Goal: Transaction & Acquisition: Purchase product/service

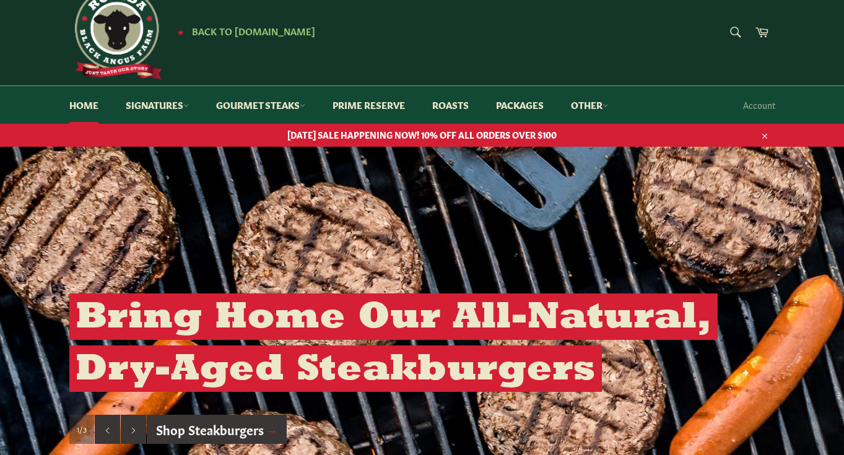
scroll to position [27, 0]
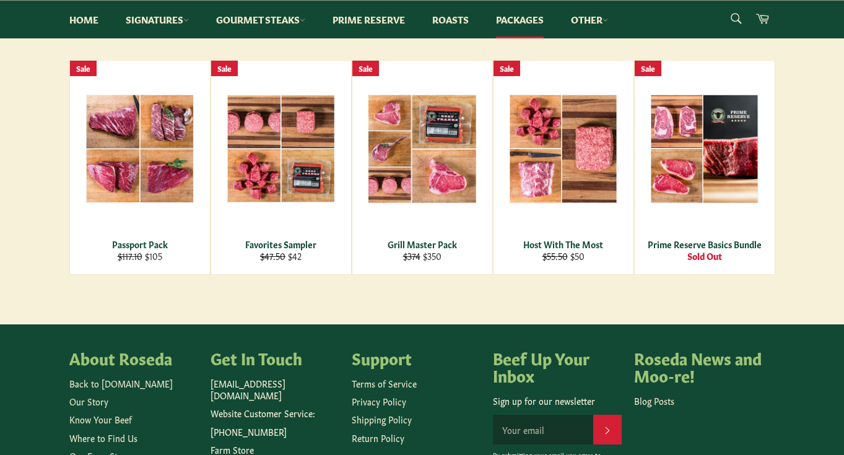
scroll to position [210, 0]
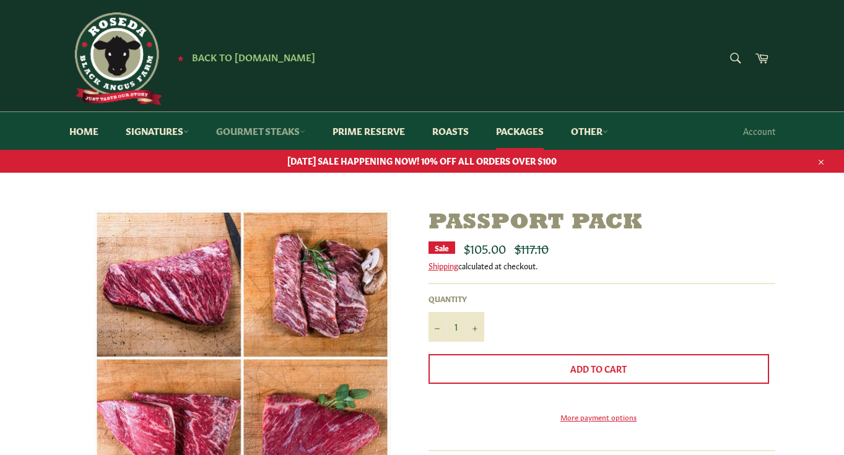
click at [276, 129] on link "Gourmet Steaks" at bounding box center [261, 131] width 114 height 38
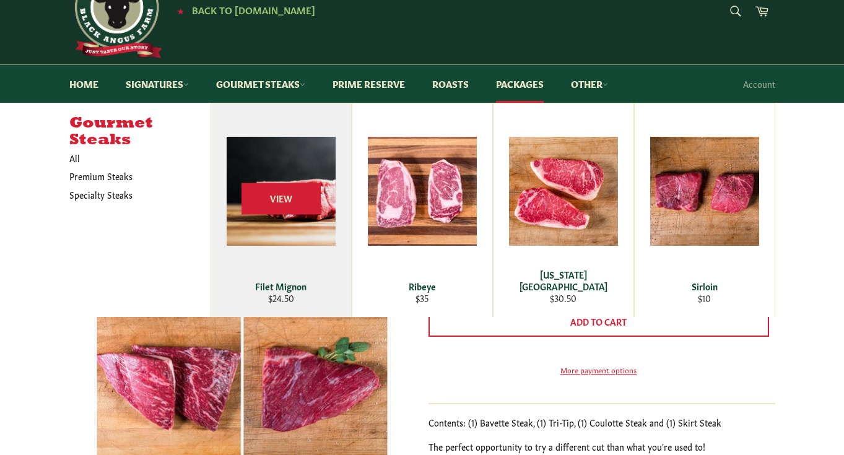
scroll to position [54, 0]
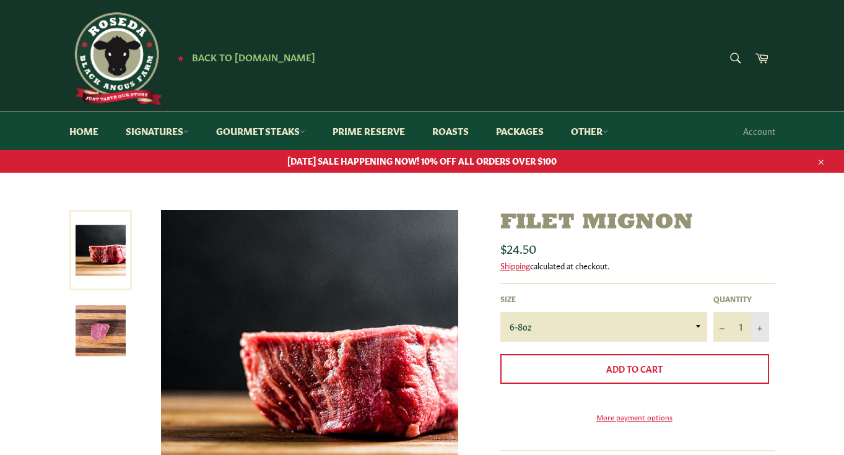
click at [762, 325] on button "+" at bounding box center [759, 327] width 19 height 30
click at [761, 323] on button "+" at bounding box center [759, 327] width 19 height 30
type input "3"
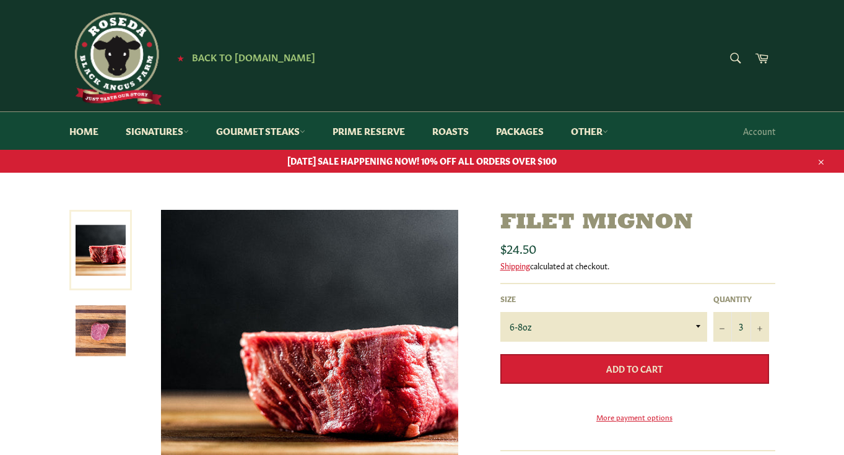
click at [687, 371] on button "Add to Cart" at bounding box center [634, 369] width 269 height 30
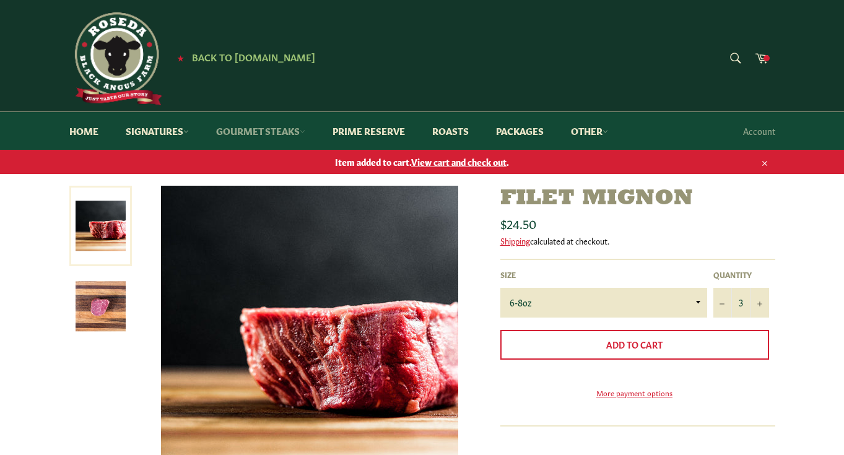
click at [282, 128] on link "Gourmet Steaks" at bounding box center [261, 131] width 114 height 38
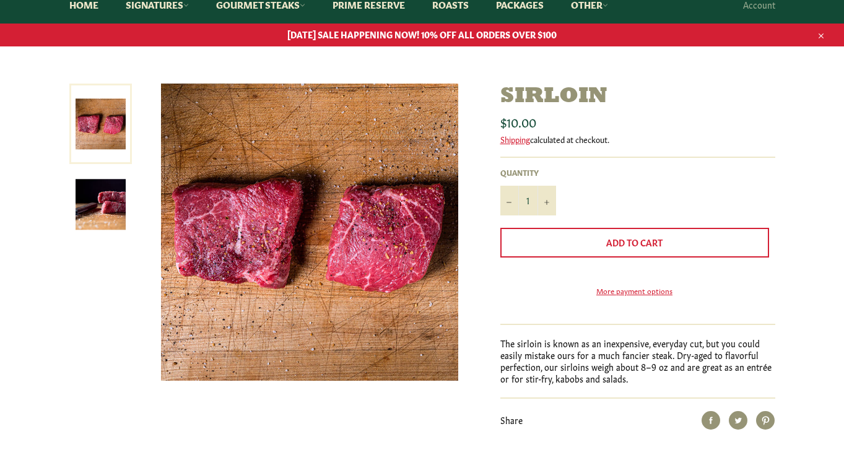
scroll to position [134, 0]
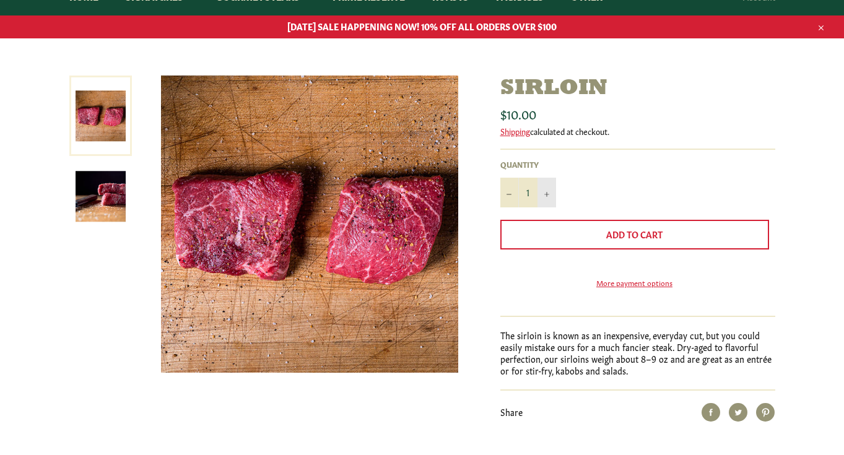
click at [549, 189] on button "+" at bounding box center [546, 193] width 19 height 30
type input "3"
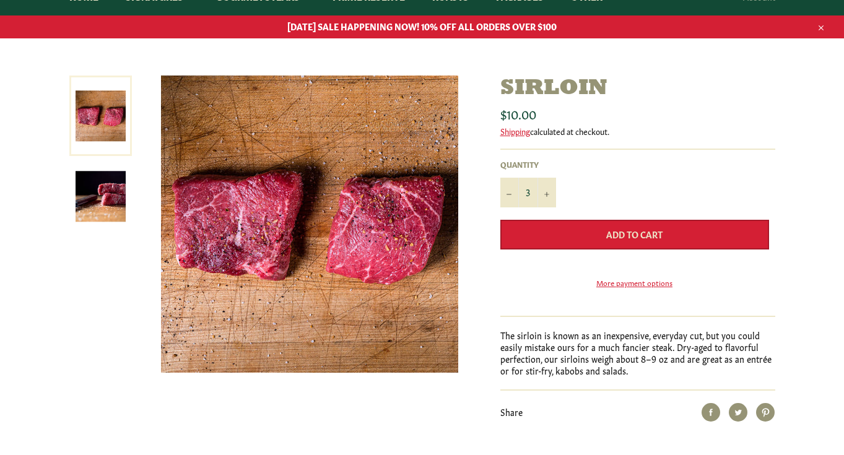
click at [599, 241] on button "Add to Cart" at bounding box center [634, 235] width 269 height 30
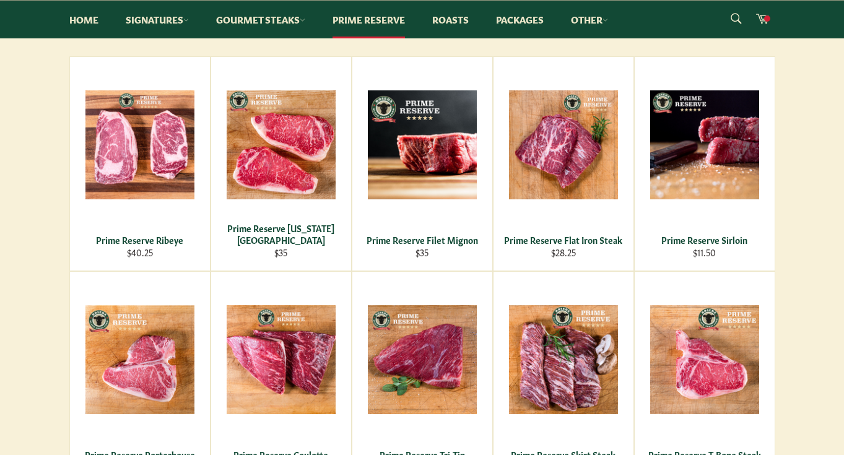
scroll to position [248, 0]
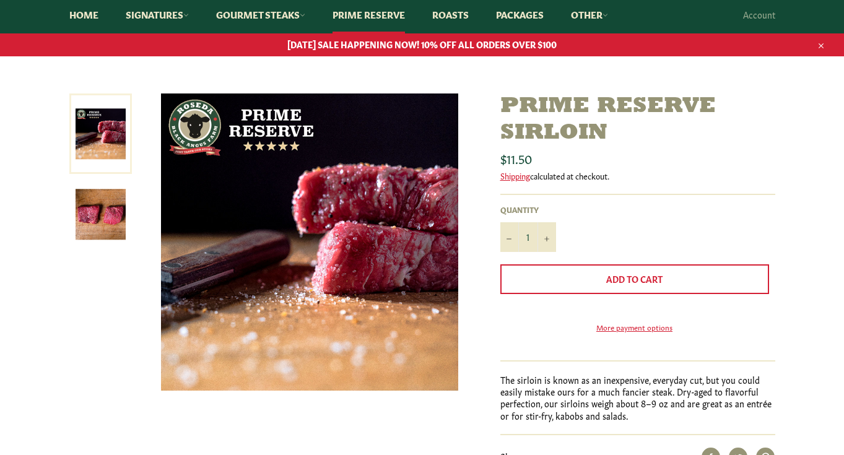
scroll to position [136, 0]
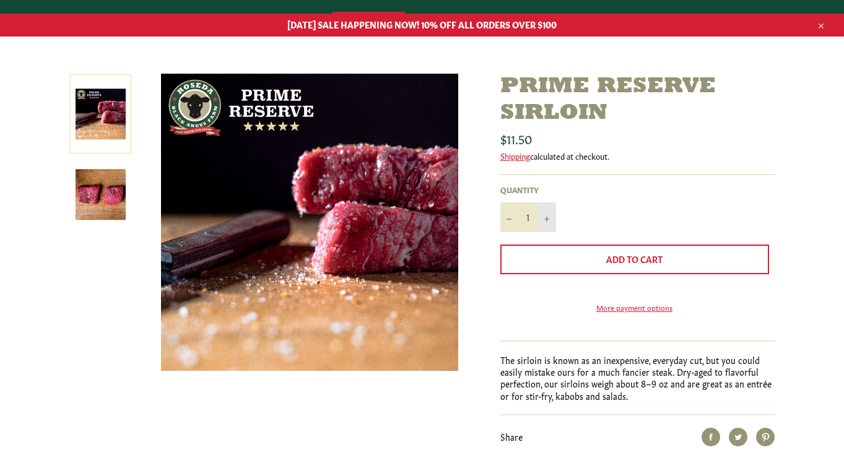
click at [549, 217] on icon "Increase item quantity by one" at bounding box center [546, 219] width 5 height 5
type input "3"
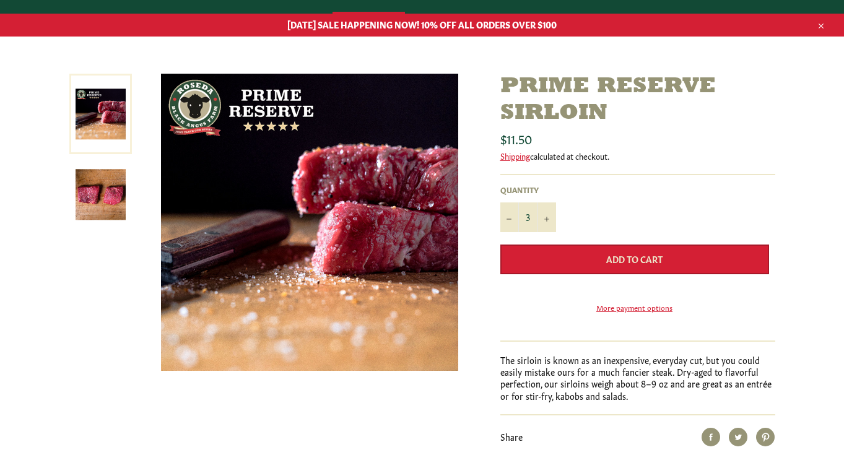
click at [588, 258] on button "Add to Cart" at bounding box center [634, 260] width 269 height 30
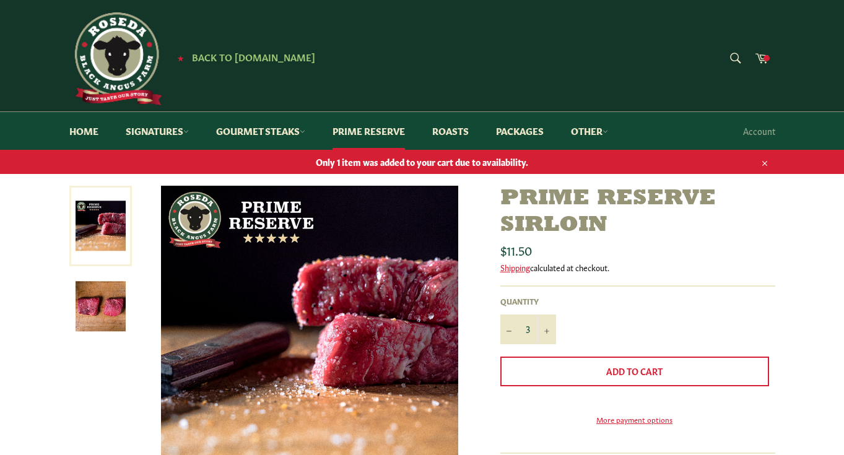
scroll to position [0, 0]
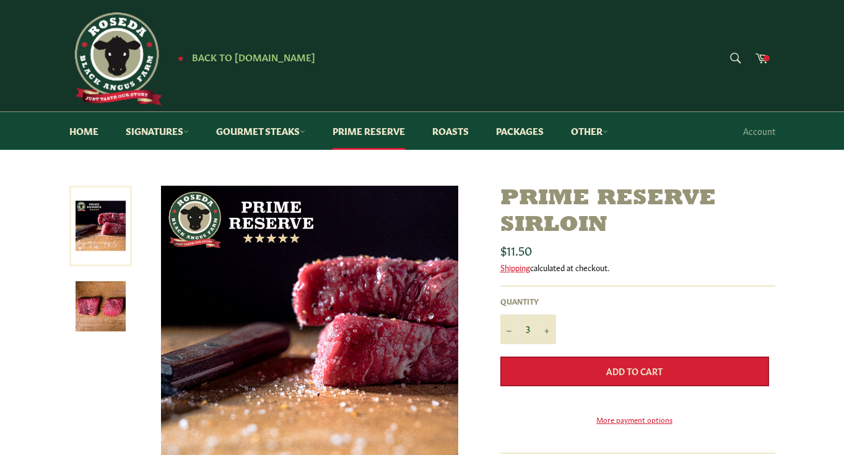
click at [613, 371] on span "Add to Cart" at bounding box center [634, 371] width 56 height 12
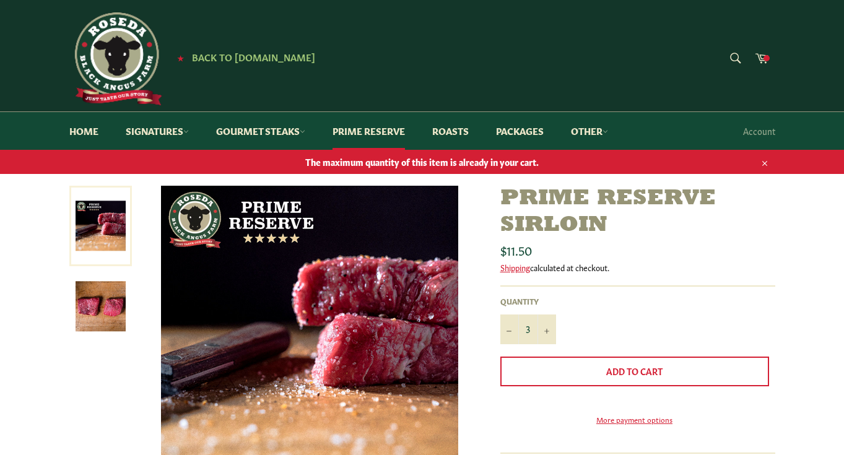
click at [765, 161] on icon "button" at bounding box center [764, 163] width 9 height 9
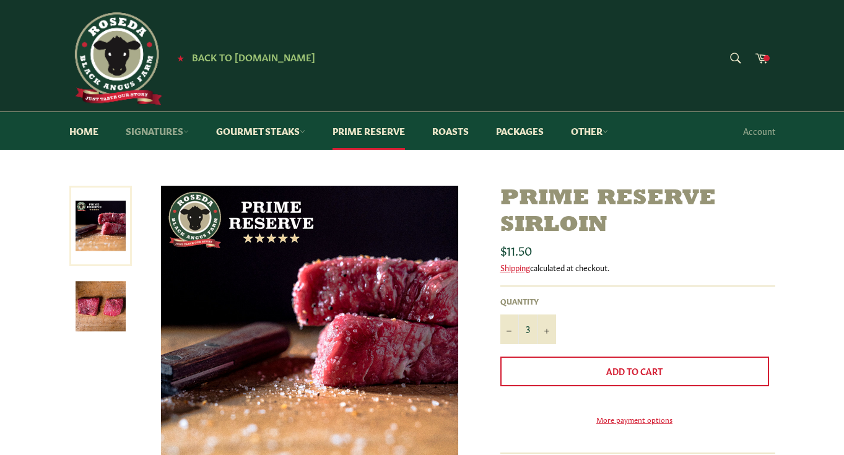
click at [152, 136] on link "Signatures" at bounding box center [157, 131] width 88 height 38
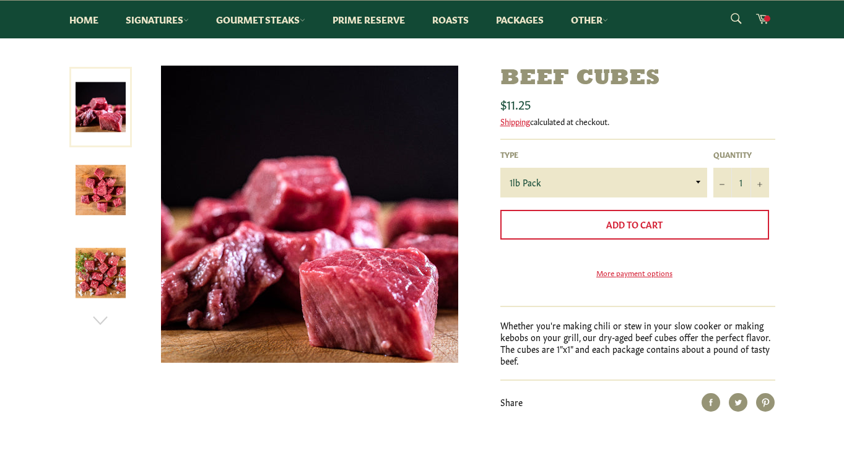
scroll to position [143, 0]
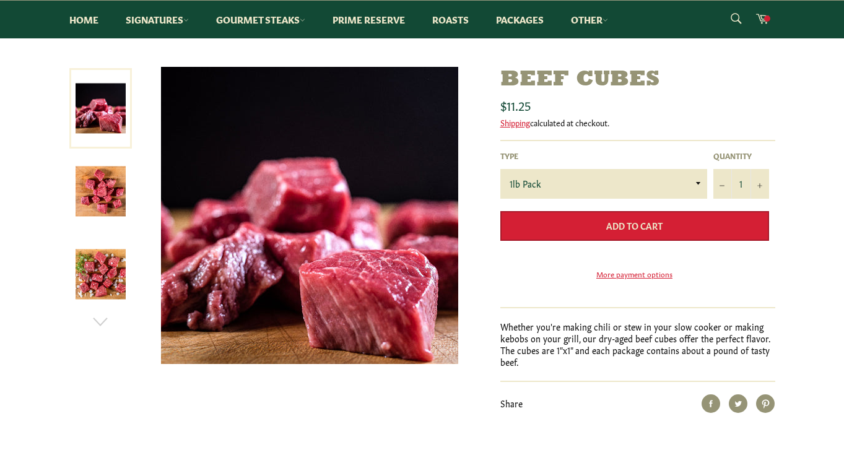
click at [612, 230] on span "Add to Cart" at bounding box center [634, 225] width 56 height 12
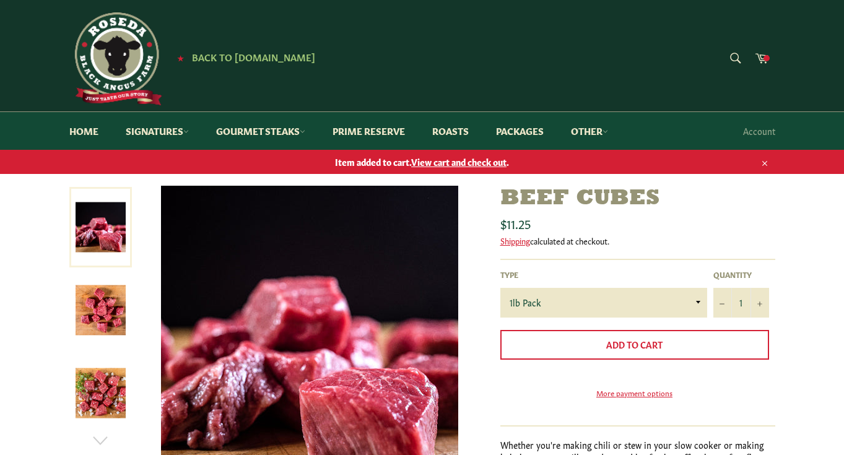
scroll to position [0, 0]
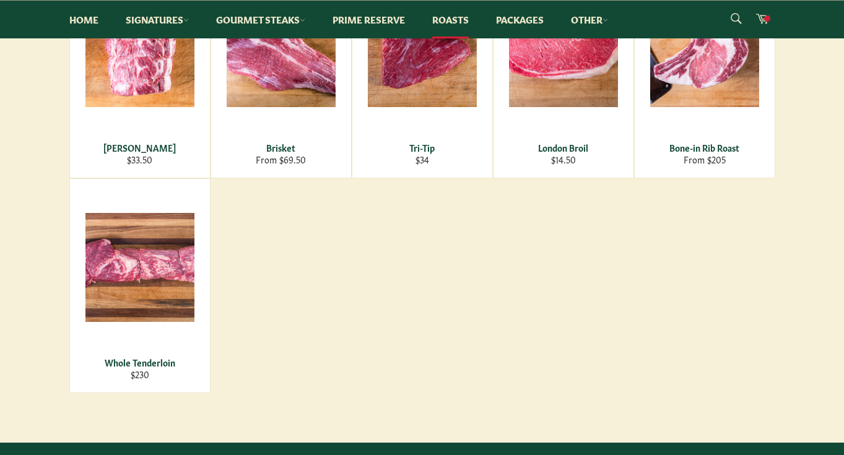
scroll to position [295, 0]
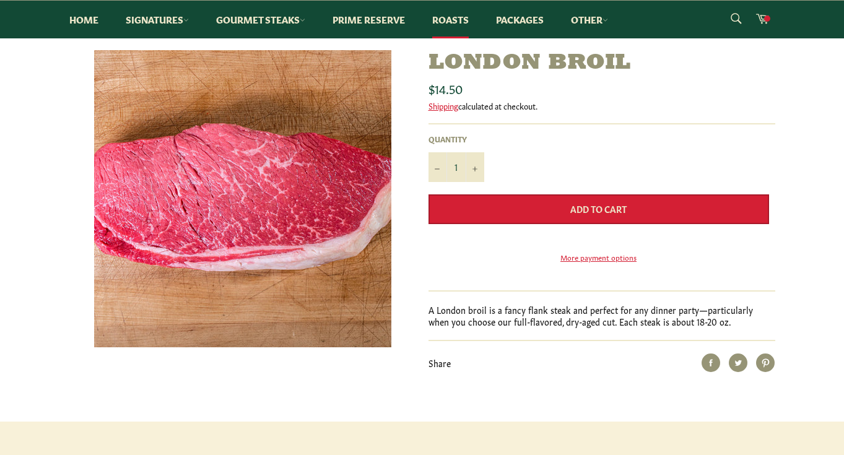
scroll to position [154, 0]
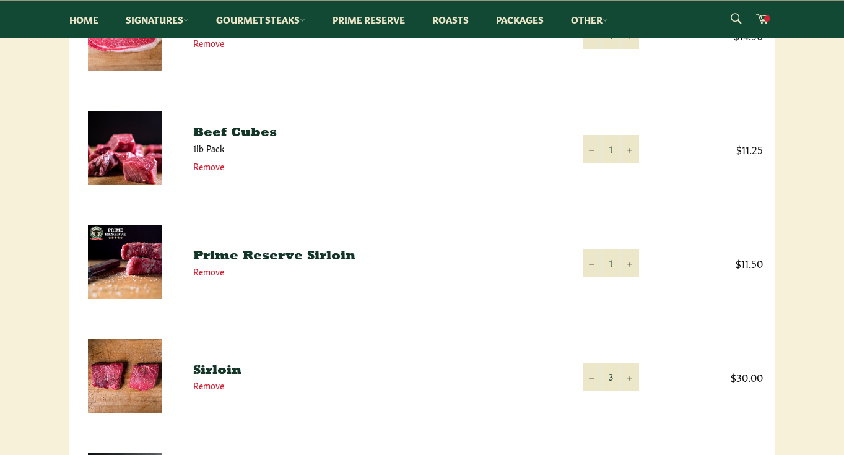
scroll to position [271, 0]
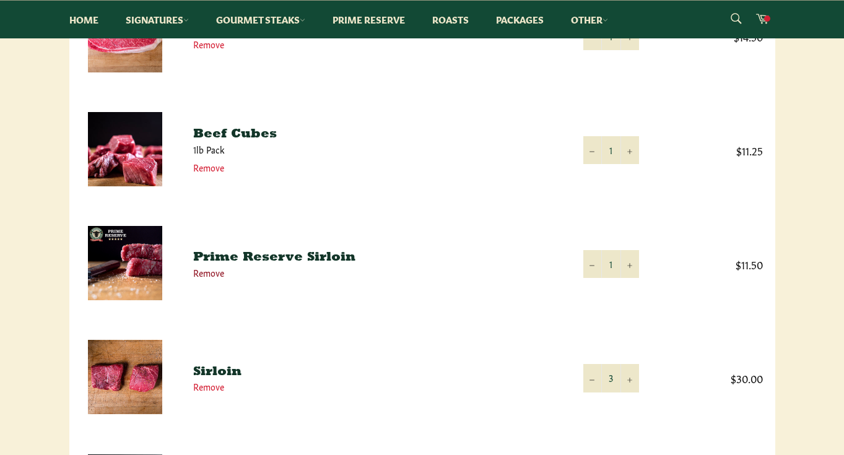
click at [216, 273] on link "Remove" at bounding box center [208, 272] width 31 height 12
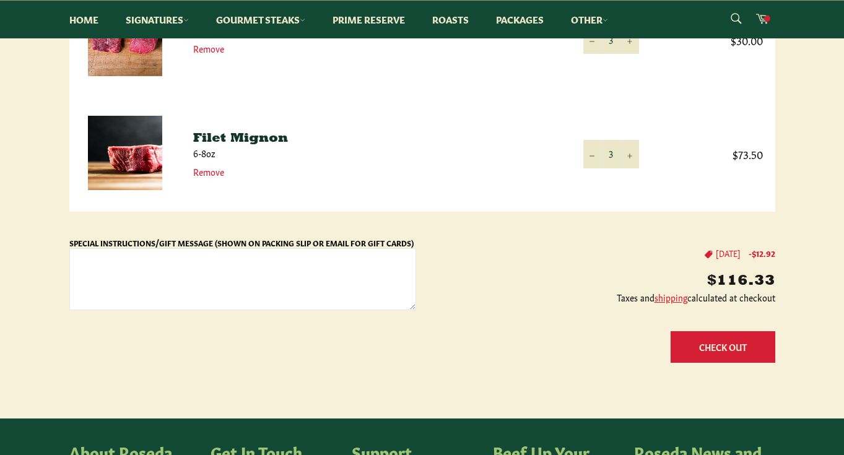
scroll to position [505, 0]
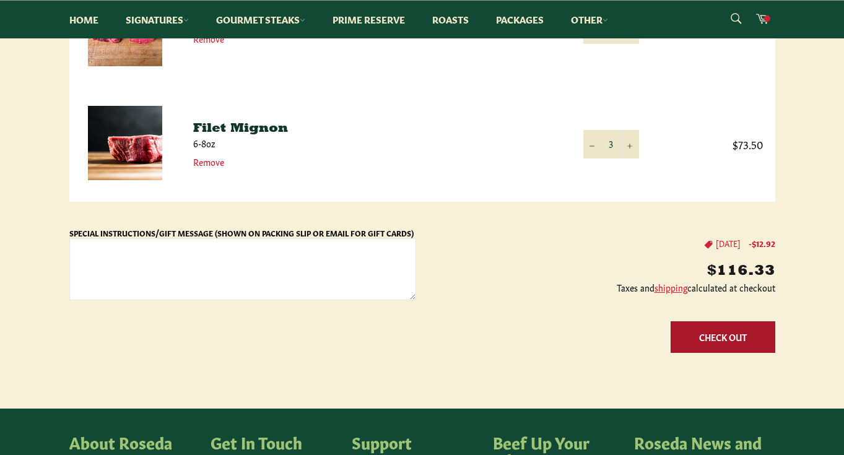
click at [706, 341] on button "Check Out" at bounding box center [723, 337] width 105 height 32
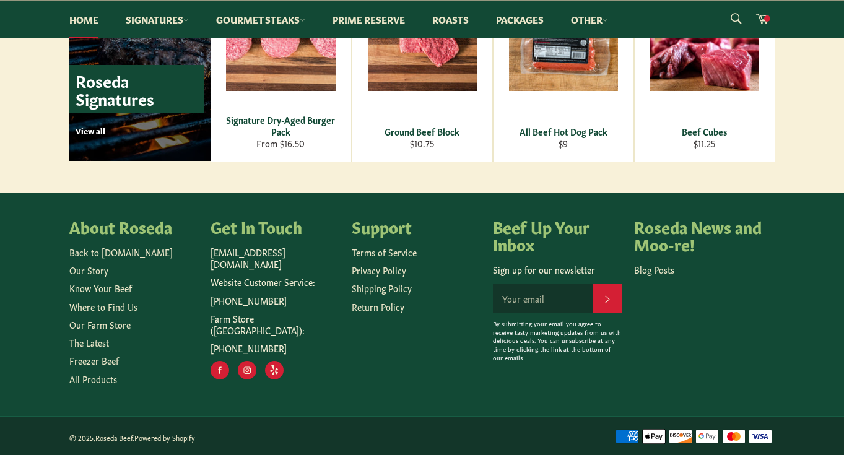
scroll to position [1831, 0]
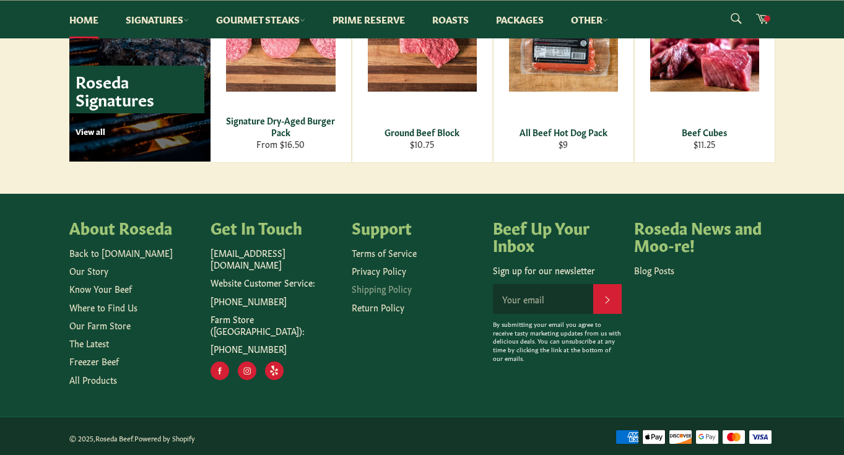
click at [369, 289] on link "Shipping Policy" at bounding box center [382, 288] width 60 height 12
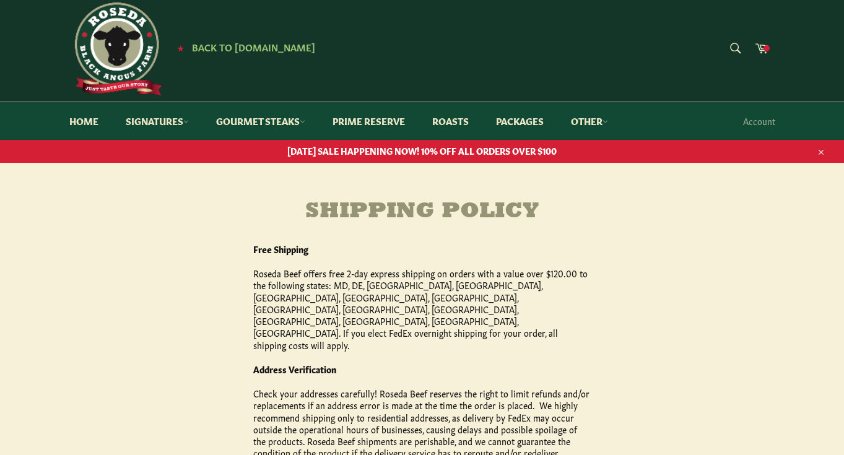
scroll to position [11, 0]
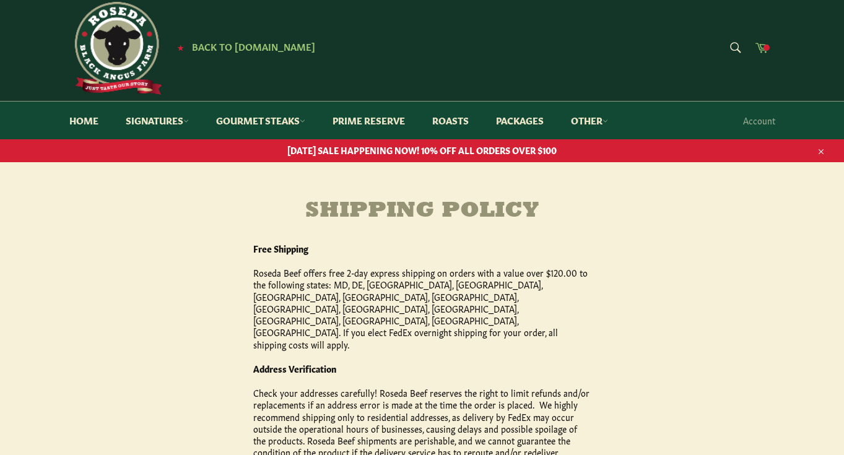
click at [763, 48] on span at bounding box center [766, 48] width 6 height 6
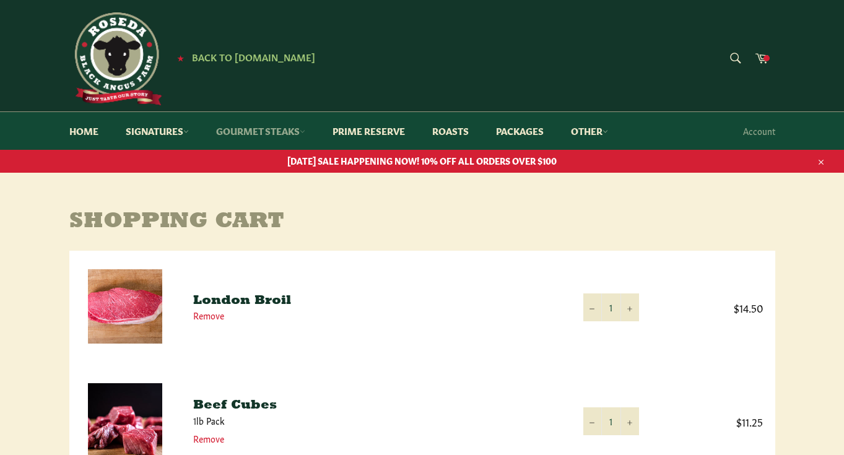
click at [255, 132] on link "Gourmet Steaks" at bounding box center [261, 131] width 114 height 38
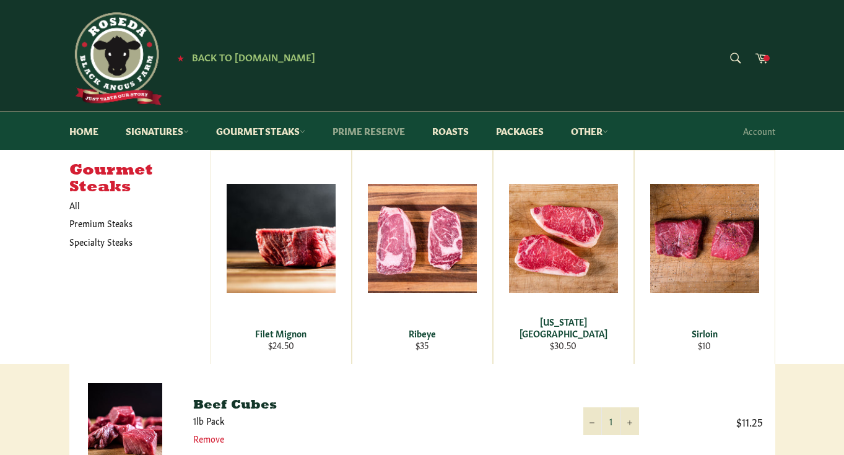
click at [366, 128] on link "Prime Reserve" at bounding box center [368, 131] width 97 height 38
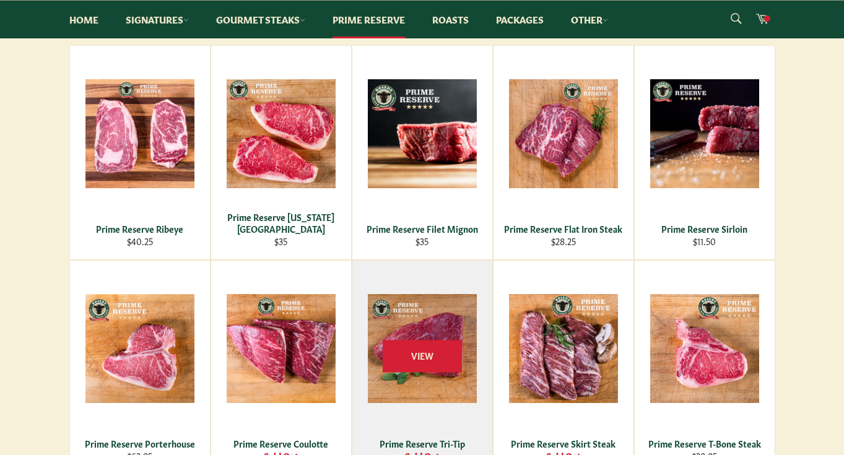
scroll to position [267, 0]
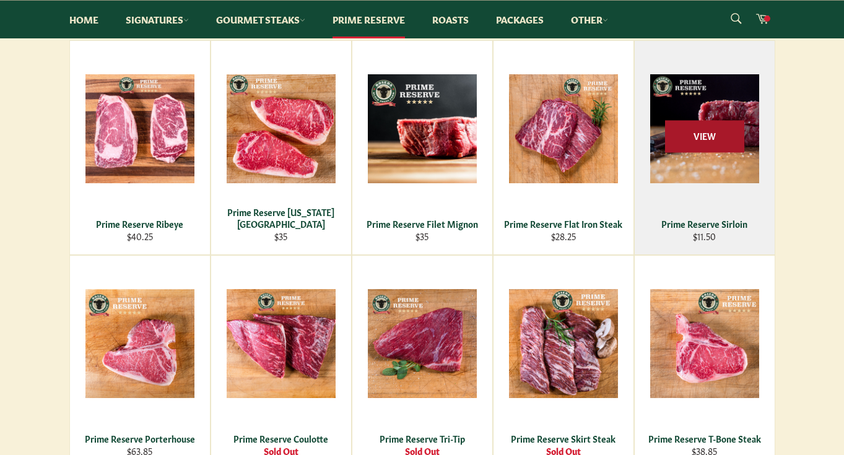
click at [707, 134] on span "View" at bounding box center [704, 137] width 79 height 32
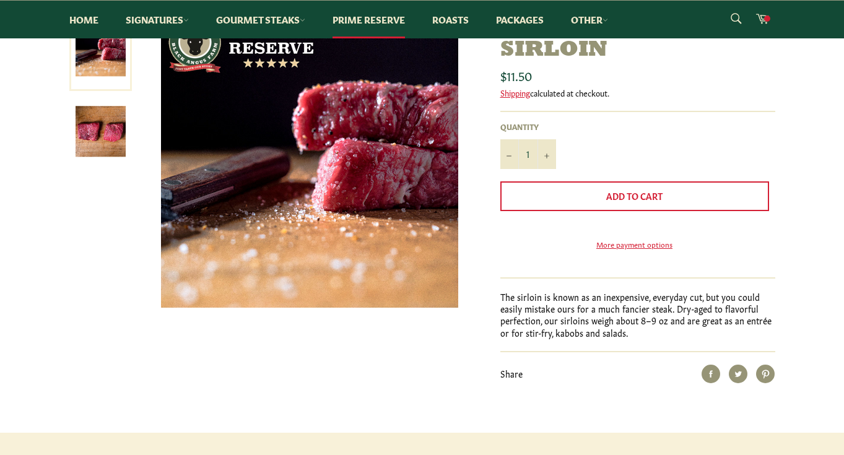
scroll to position [212, 0]
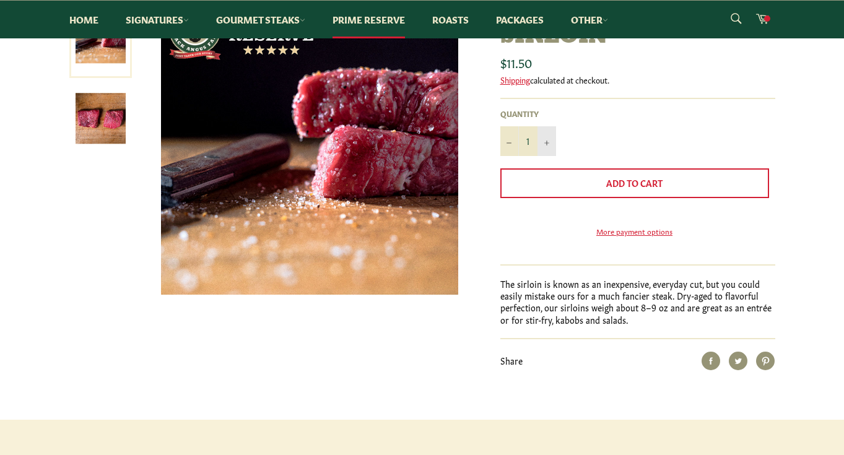
click at [547, 137] on button "+" at bounding box center [546, 141] width 19 height 30
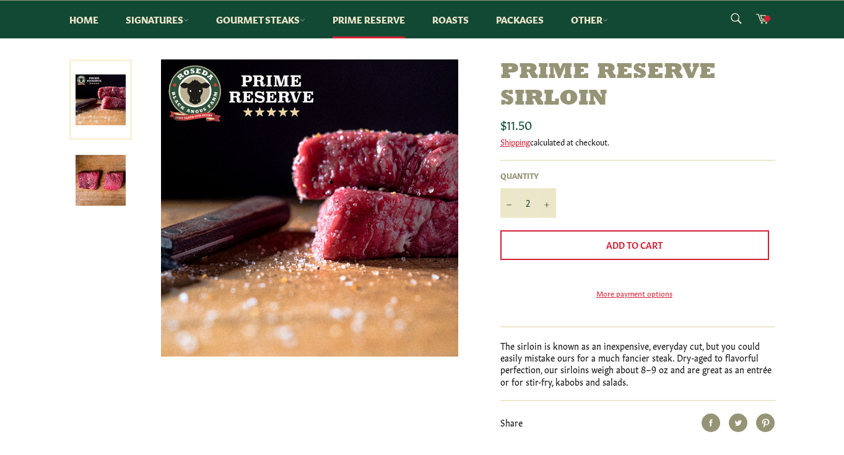
scroll to position [149, 0]
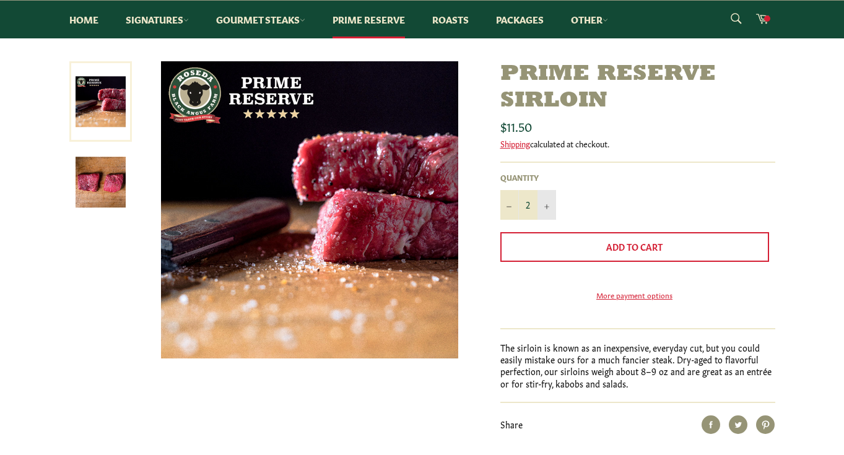
click at [549, 204] on icon "Increase item quantity by one" at bounding box center [546, 206] width 5 height 5
type input "3"
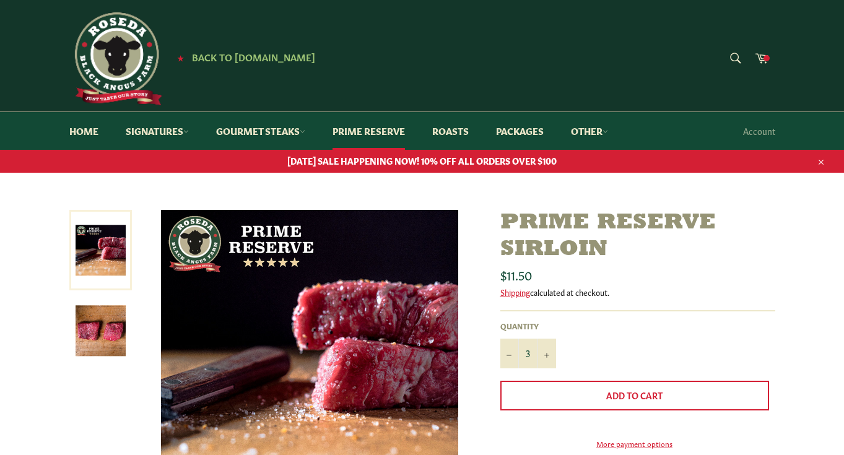
scroll to position [0, 0]
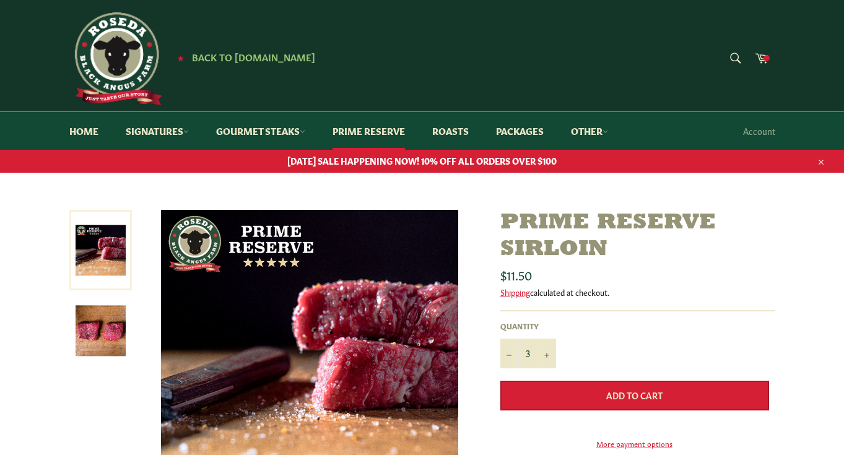
click at [609, 398] on span "Add to Cart" at bounding box center [634, 395] width 56 height 12
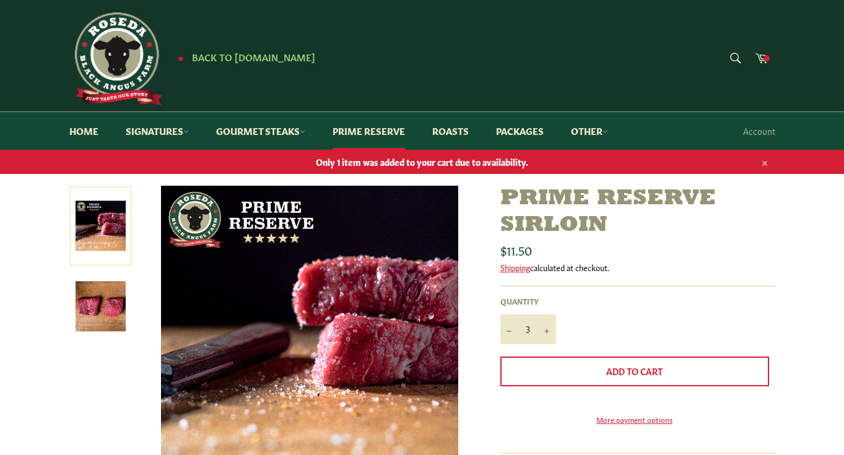
click at [765, 162] on icon "button" at bounding box center [764, 163] width 9 height 9
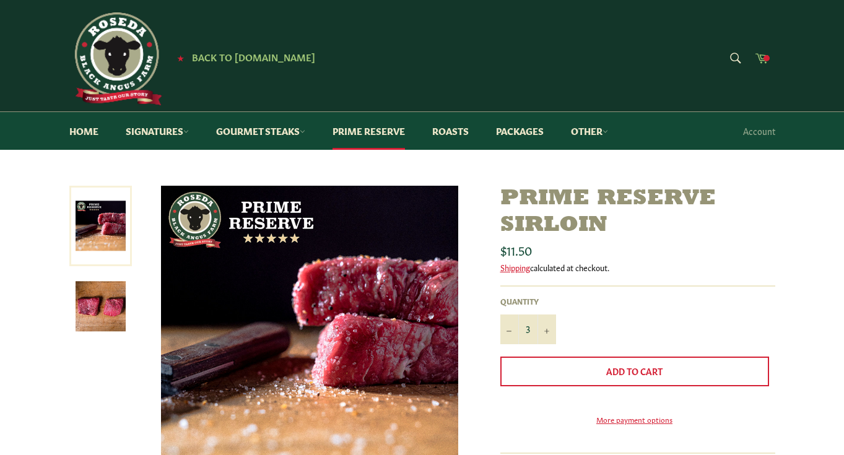
click at [761, 53] on icon at bounding box center [762, 58] width 14 height 14
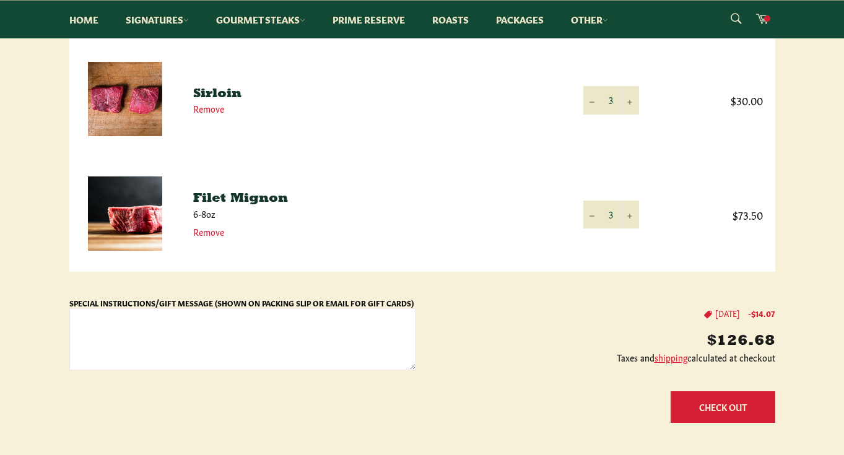
scroll to position [550, 0]
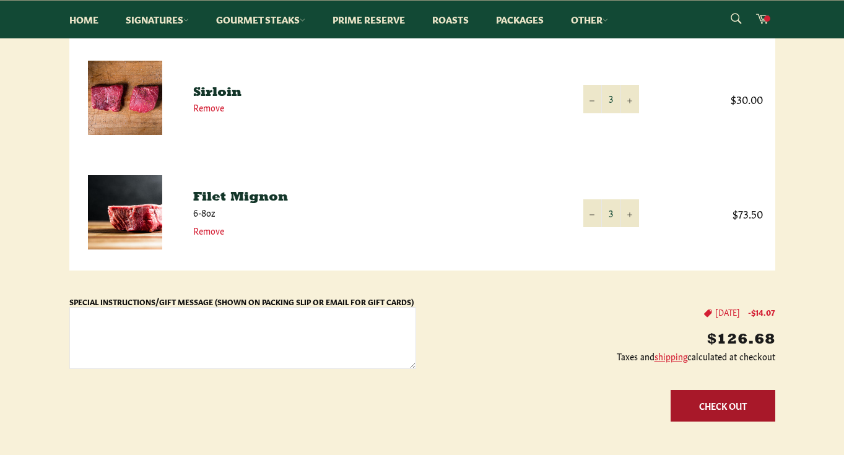
click at [700, 404] on button "Check Out" at bounding box center [723, 406] width 105 height 32
